Goal: Task Accomplishment & Management: Manage account settings

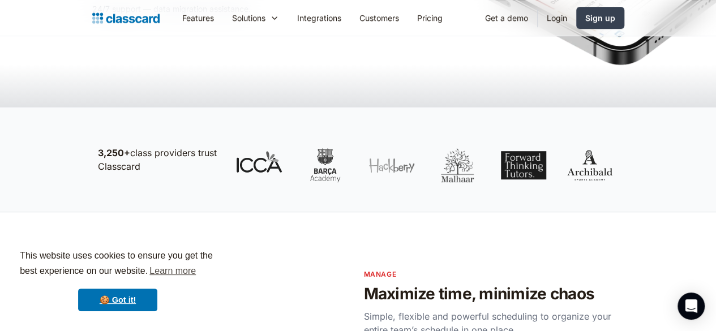
scroll to position [281, 0]
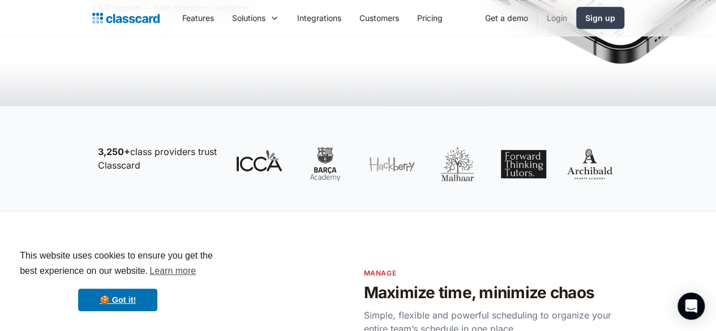
click at [358, 17] on link "Login" at bounding box center [557, 17] width 38 height 25
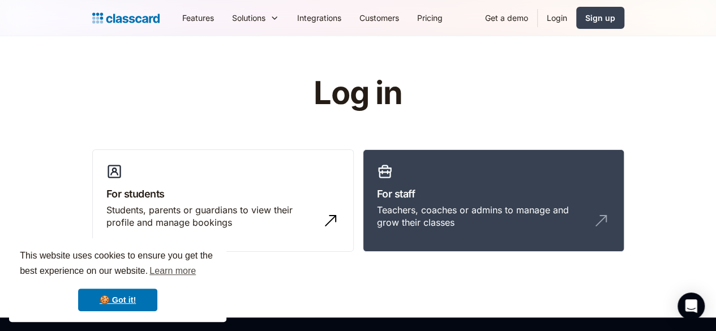
click at [409, 175] on link "For staff Teachers, coaches or admins to manage and grow their classes" at bounding box center [494, 200] width 262 height 103
